Goal: Check status: Check status

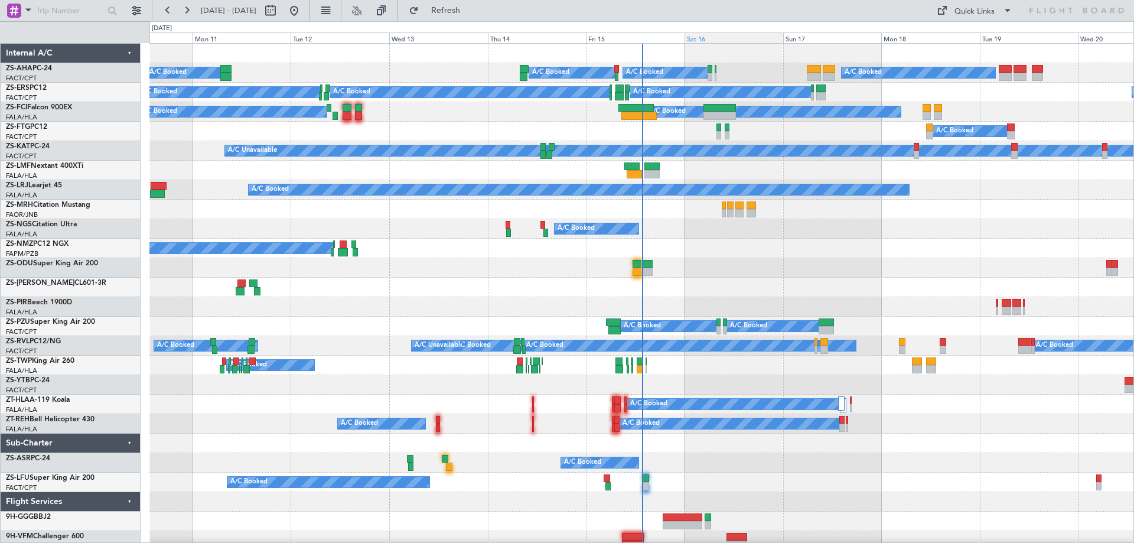
click at [712, 38] on div "Sat 16" at bounding box center [733, 37] width 99 height 11
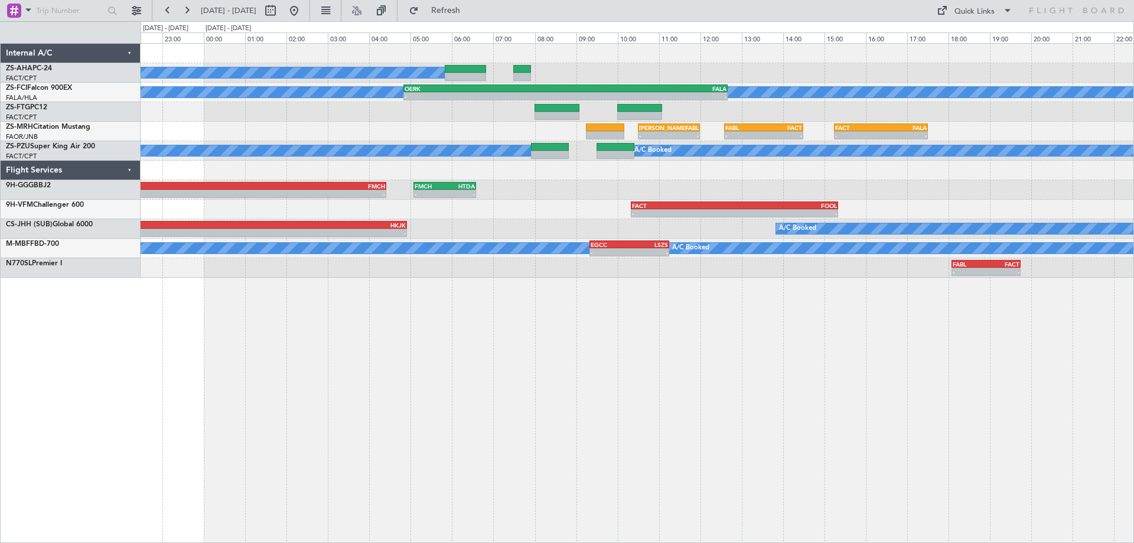
click at [692, 378] on div "A/C Booked A/C Booked A/C Booked - - OERK 04:50 Z FALA 12:40 Z 08:45 Z - FALA 0…" at bounding box center [637, 293] width 993 height 500
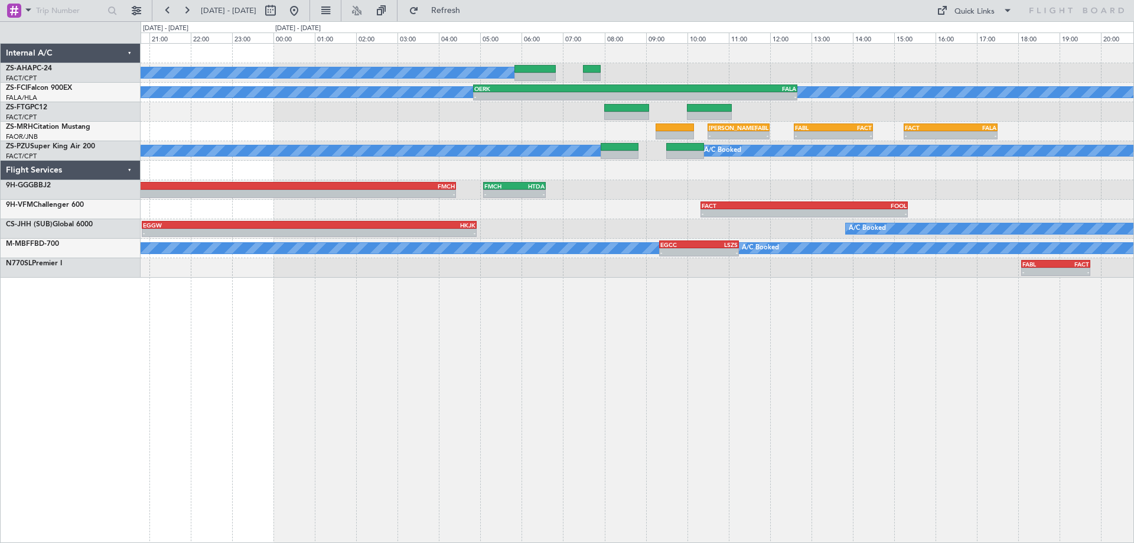
click at [683, 321] on div "A/C Booked A/C Booked A/C Booked - - OERK 04:50 Z FALA 12:40 Z 08:45 Z - FALA 0…" at bounding box center [637, 293] width 993 height 500
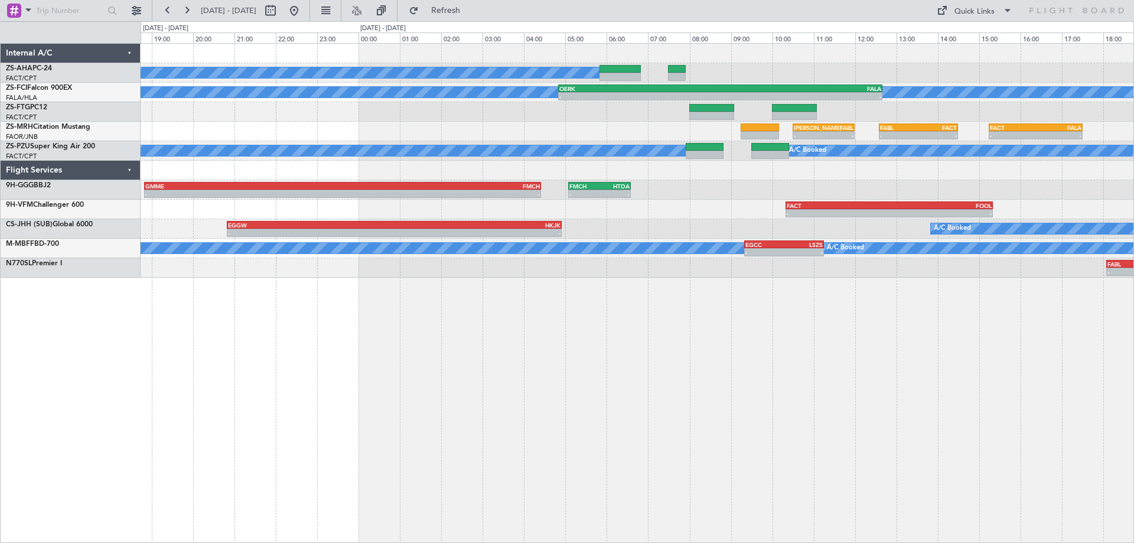
click at [958, 367] on div "A/C Booked A/C Booked A/C Booked - - OERK 04:50 Z FALA 12:40 Z 08:45 Z - FALA 0…" at bounding box center [637, 293] width 993 height 500
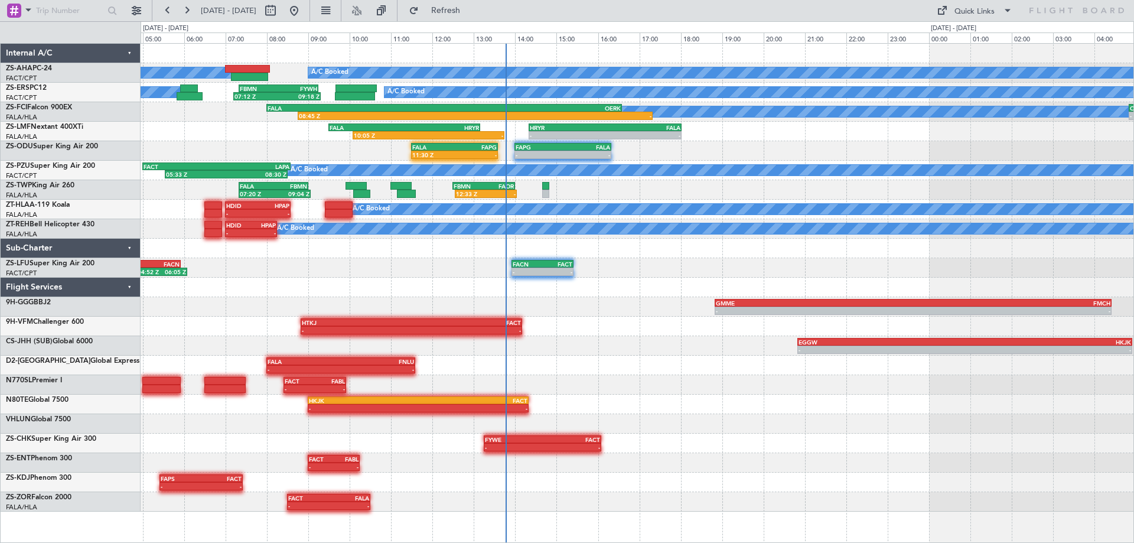
click at [664, 397] on div "A/C Booked A/C Booked A/C Booked A/C Booked 07:12 Z 09:18 Z FBMN 07:20 Z FYWH 0…" at bounding box center [637, 278] width 993 height 468
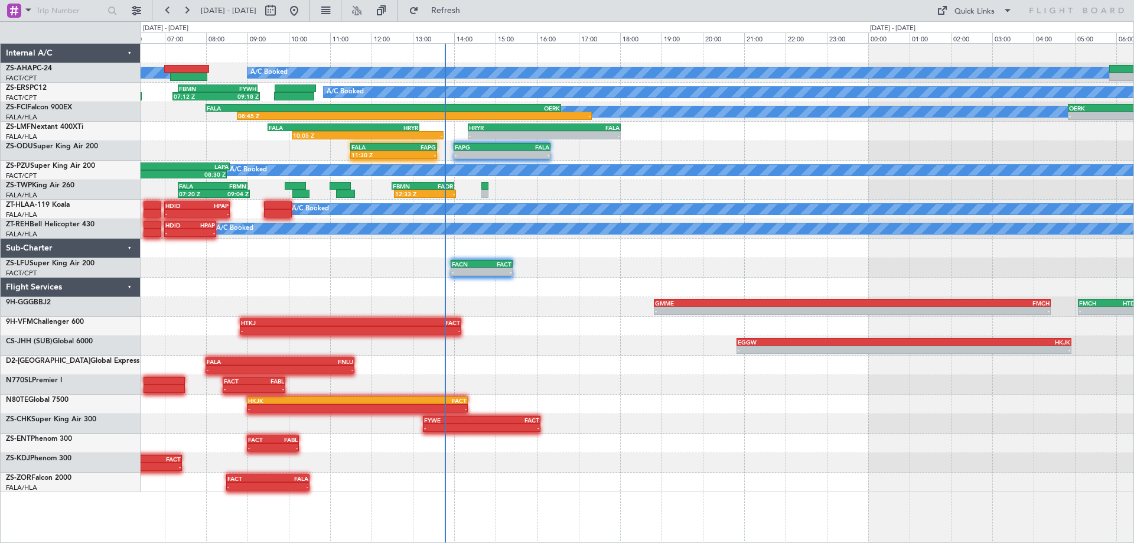
click at [899, 158] on div "A/C Booked A/C Booked A/C Booked 07:12 Z 09:18 Z FBMN 07:20 Z FYWH 09:15 Z A/C …" at bounding box center [637, 268] width 993 height 448
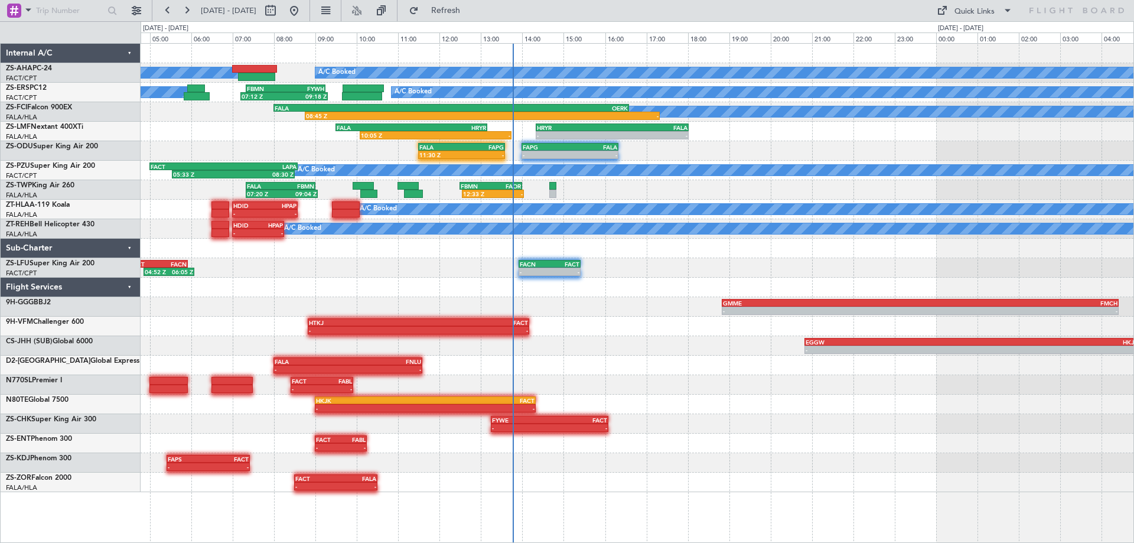
click at [863, 281] on div at bounding box center [637, 287] width 993 height 19
